Goal: Complete application form

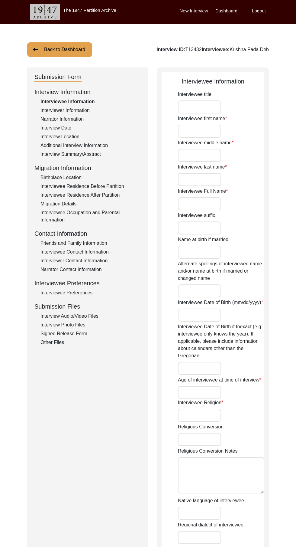
type input "Mr"
type input "[DEMOGRAPHIC_DATA]"
type input "Pada"
type input "Deb"
type input "Krishna Pada Deb"
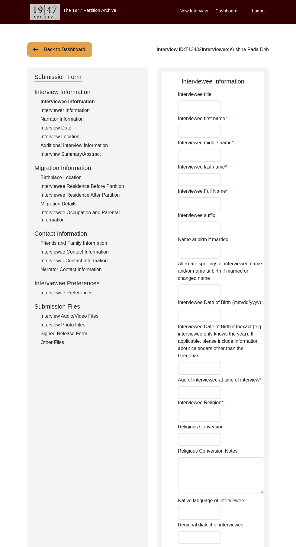
type input "[DATE]"
type input "Bangla Sambat or Bengali Calender: 30 [DATE]"
type input "84"
type input "[DEMOGRAPHIC_DATA]"
type input "Bengali"
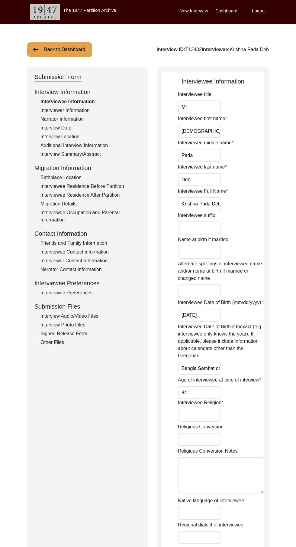
type input "[DEMOGRAPHIC_DATA]"
type input "Indo-Aryan"
click at [64, 49] on button "Back to Dashboard" at bounding box center [59, 49] width 65 height 15
